Goal: Information Seeking & Learning: Learn about a topic

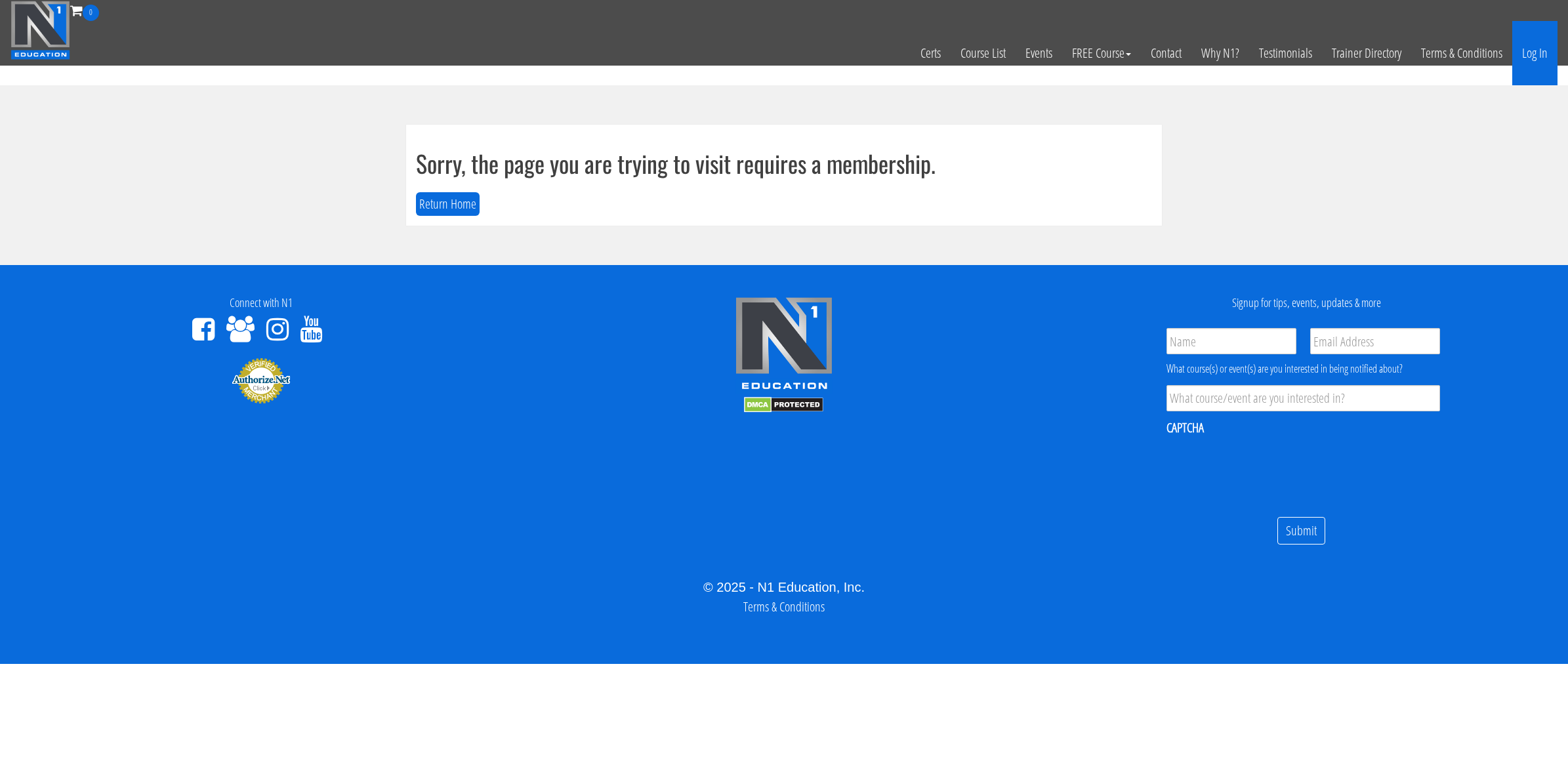
click at [1543, 61] on link "Log In" at bounding box center [1534, 53] width 46 height 64
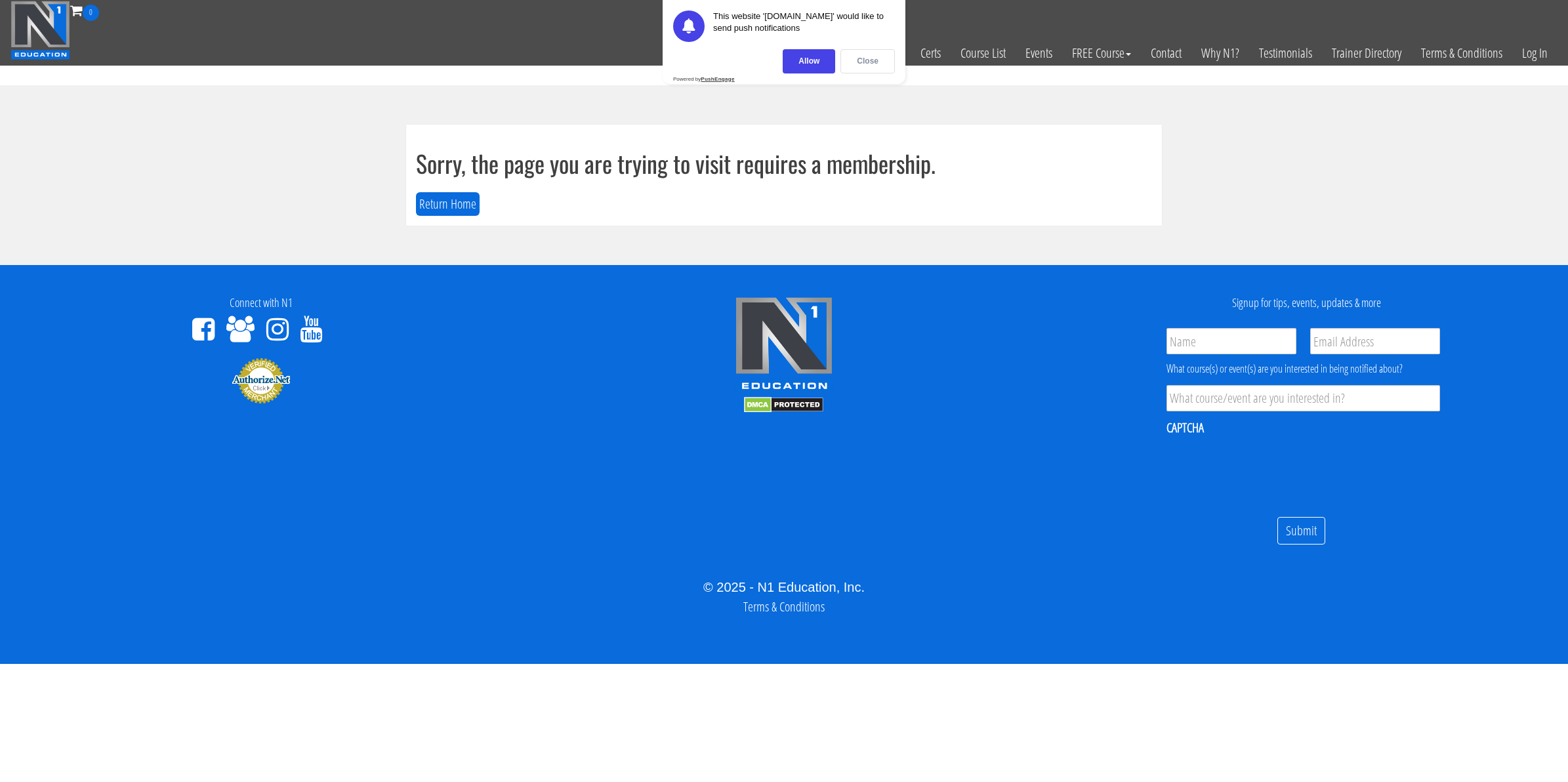
click at [867, 57] on div "Close" at bounding box center [867, 61] width 54 height 25
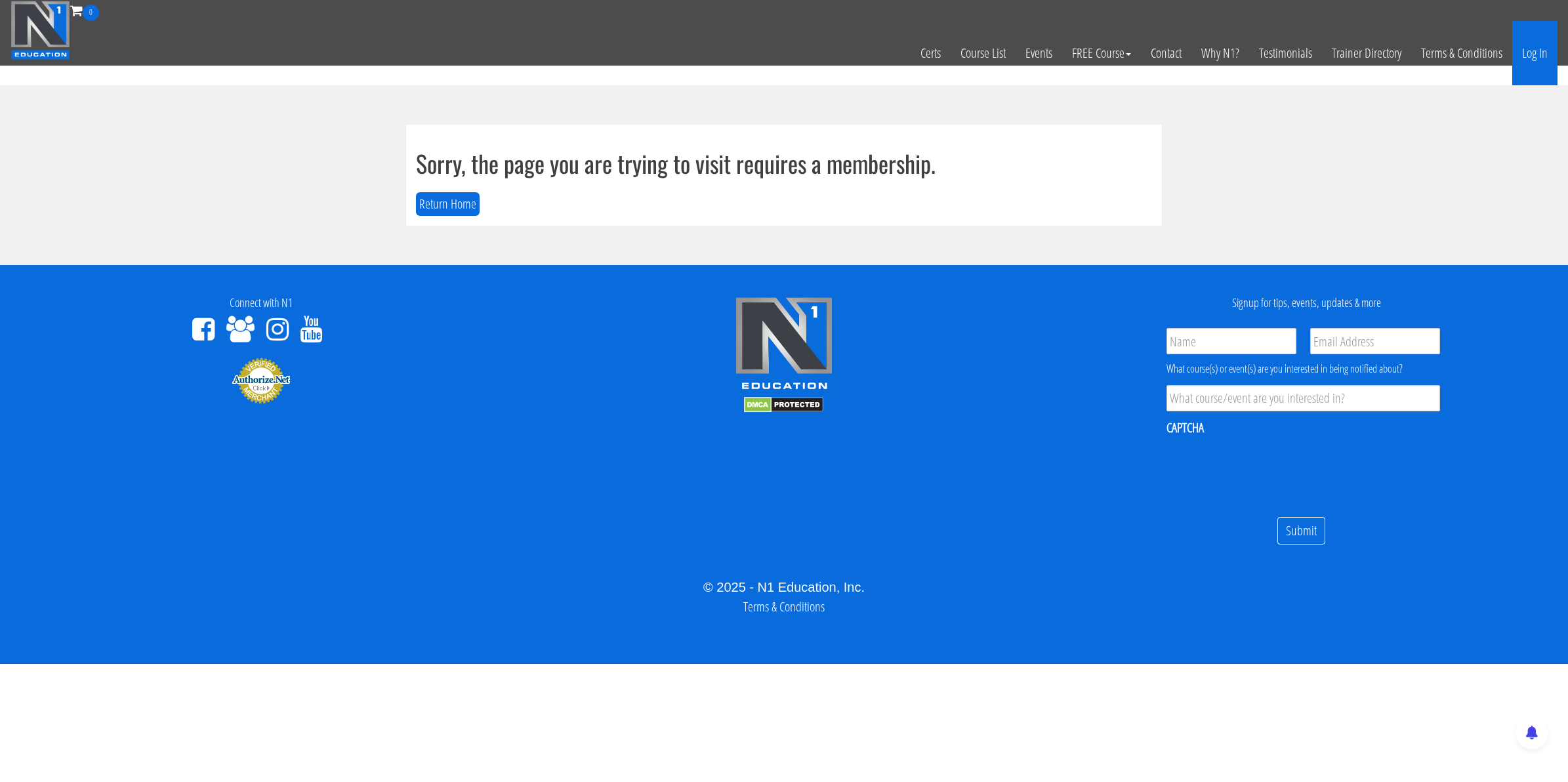
click at [1524, 60] on link "Log In" at bounding box center [1534, 53] width 46 height 64
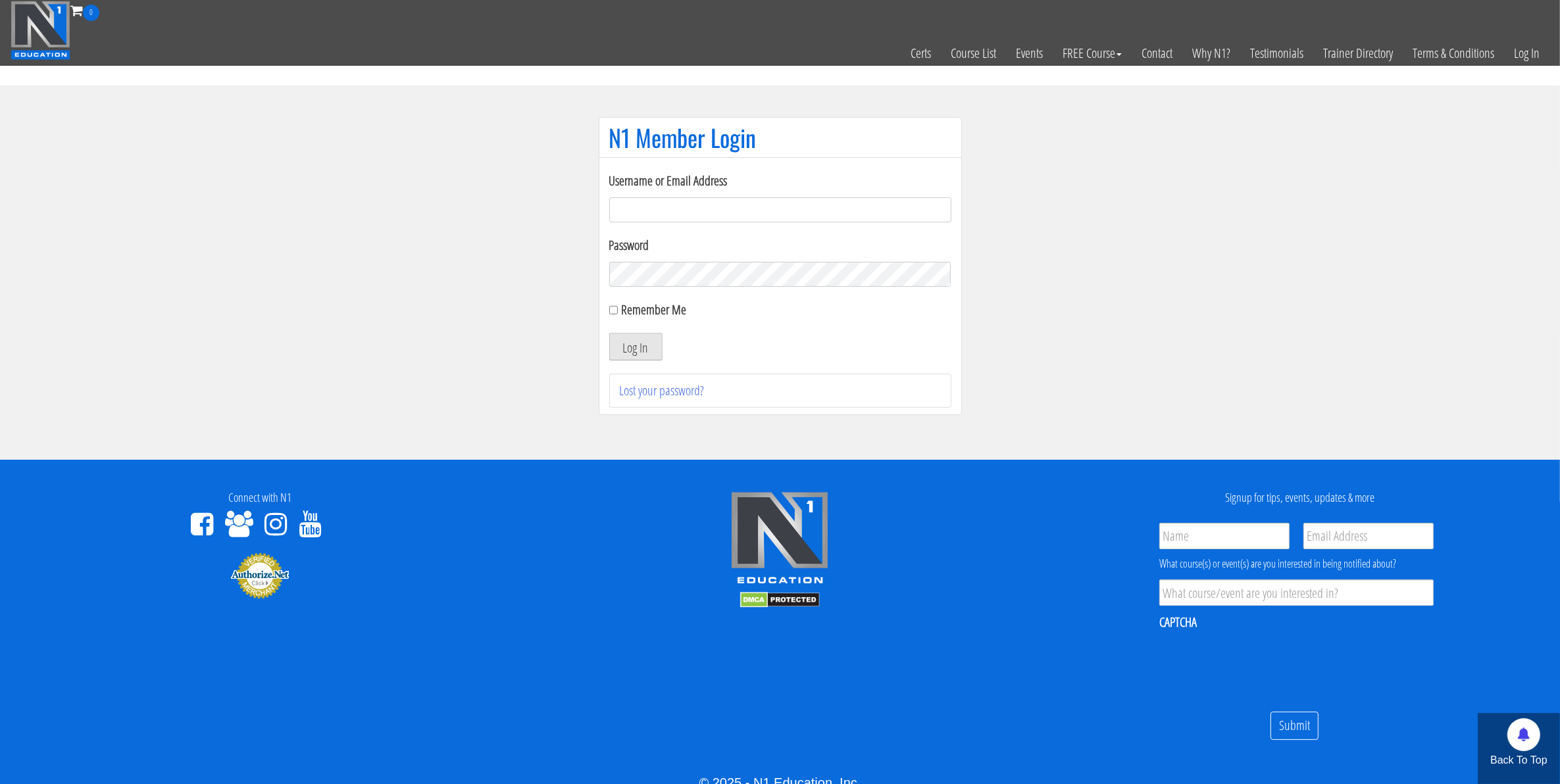
type input "[EMAIL_ADDRESS][DOMAIN_NAME]"
click at [640, 343] on button "Log In" at bounding box center [635, 346] width 53 height 28
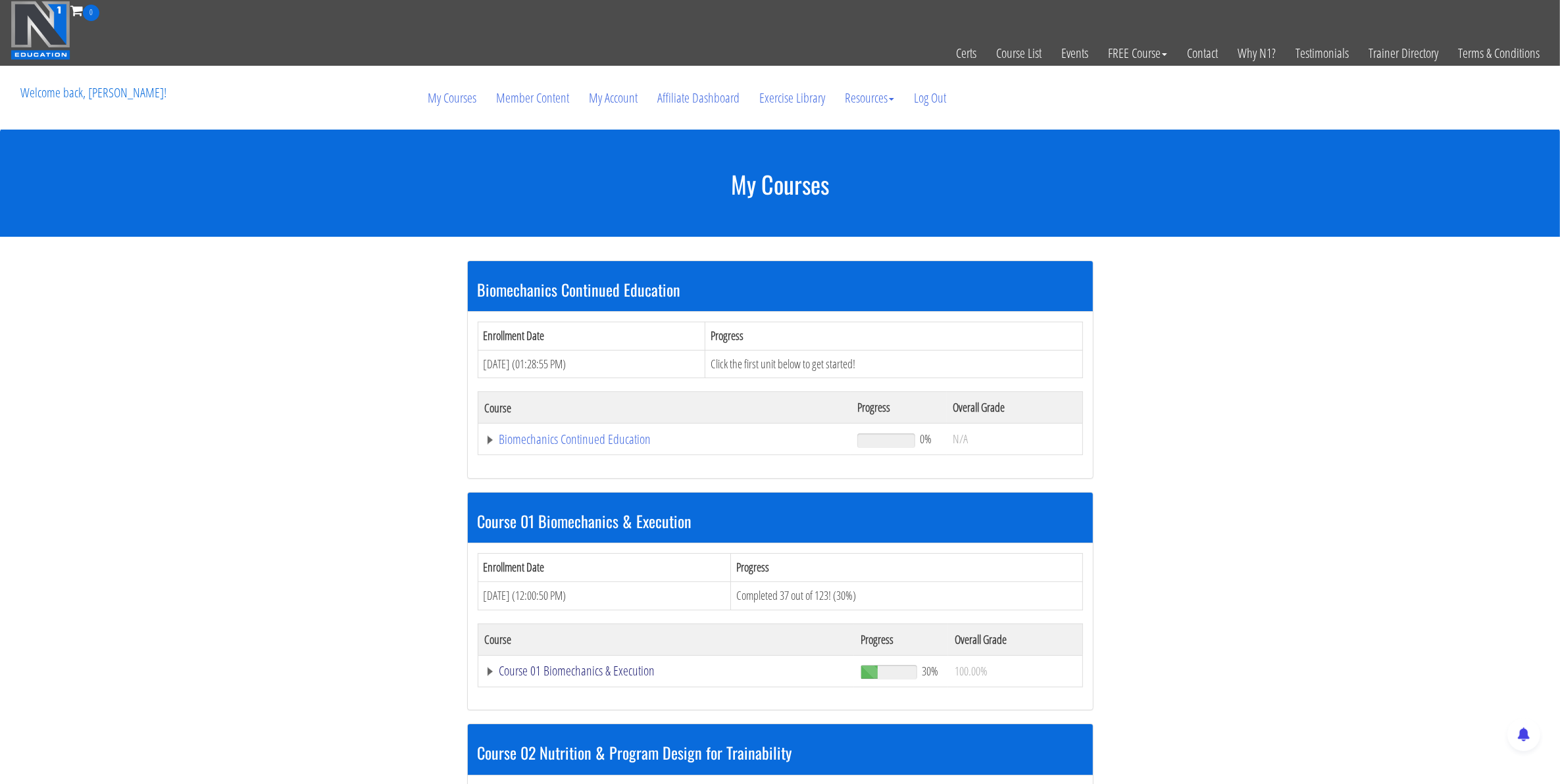
click at [650, 675] on link "Course 01 Biomechanics & Execution" at bounding box center [666, 671] width 363 height 13
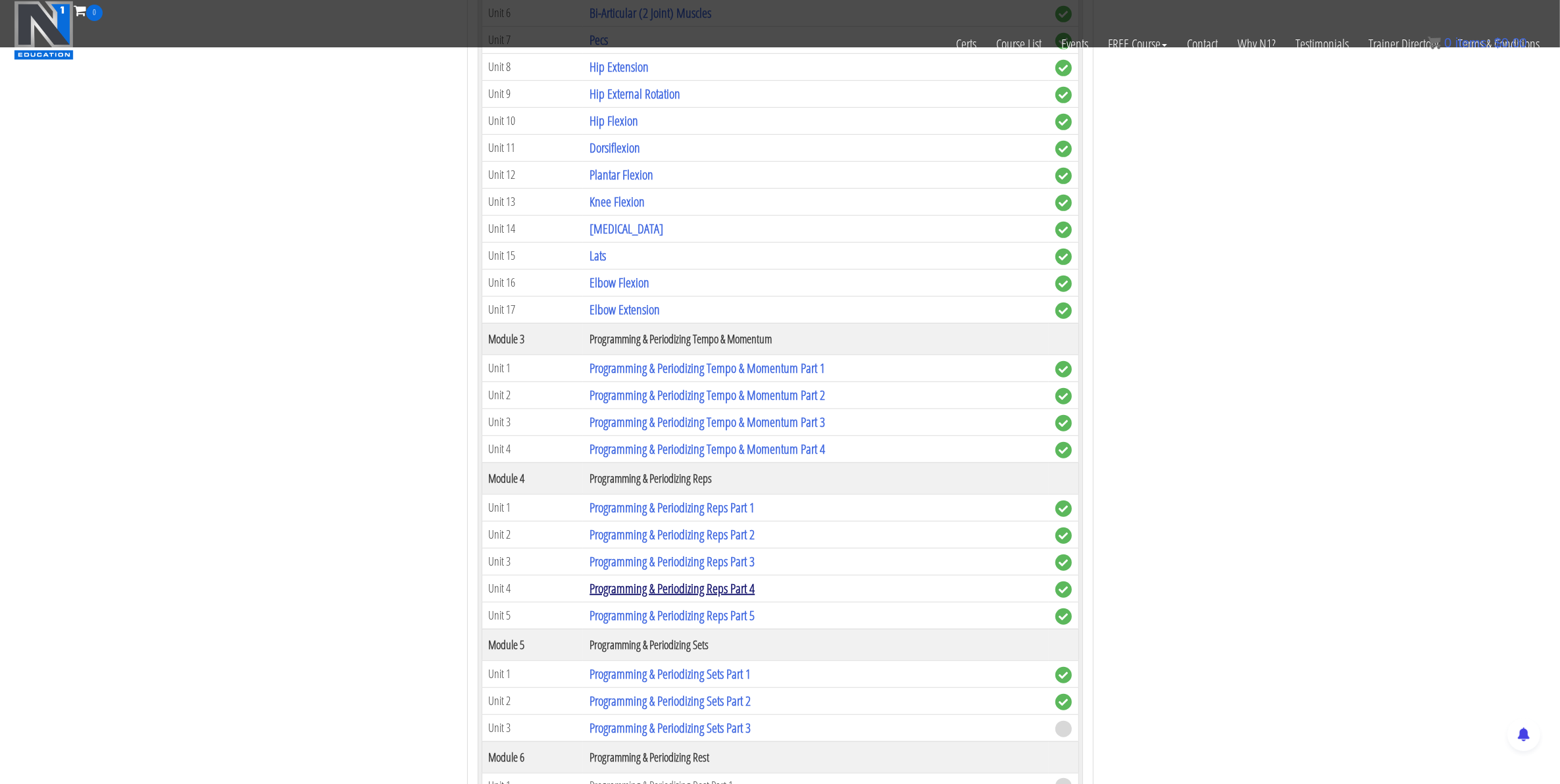
scroll to position [1234, 0]
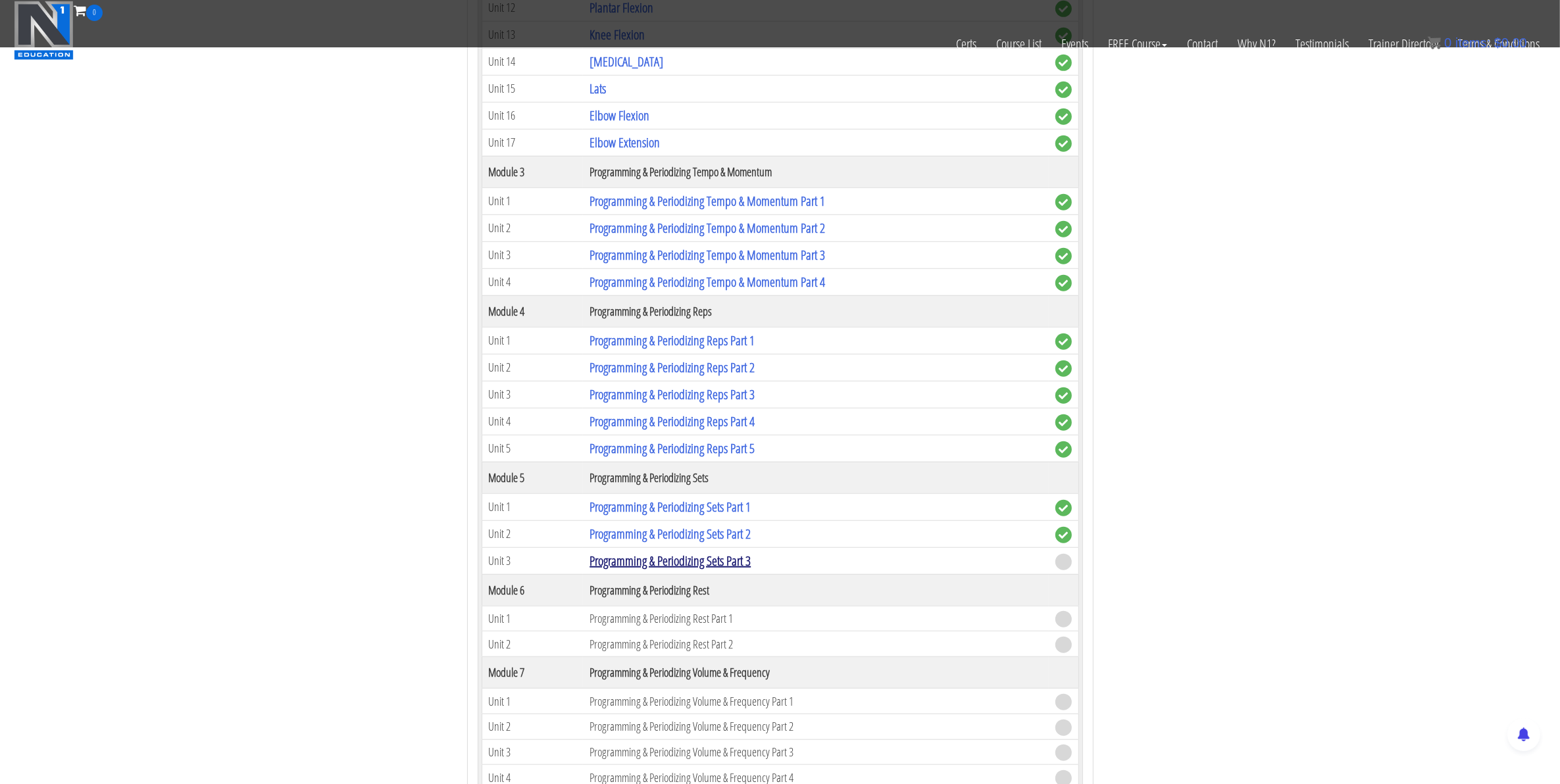
click at [646, 569] on link "Programming & Periodizing Sets Part 3" at bounding box center [670, 561] width 161 height 18
